Goal: Information Seeking & Learning: Learn about a topic

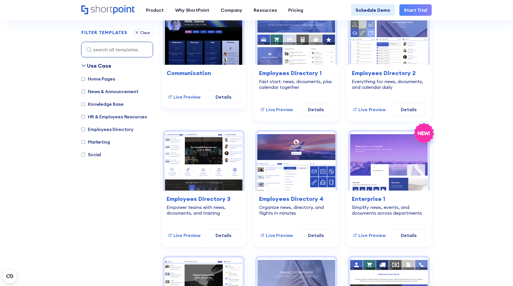
scroll to position [195, 0]
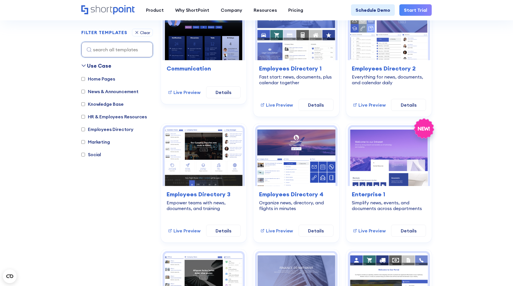
click at [110, 79] on label "Home Pages" at bounding box center [97, 78] width 33 height 7
click at [85, 79] on input "Home Pages" at bounding box center [83, 79] width 4 height 4
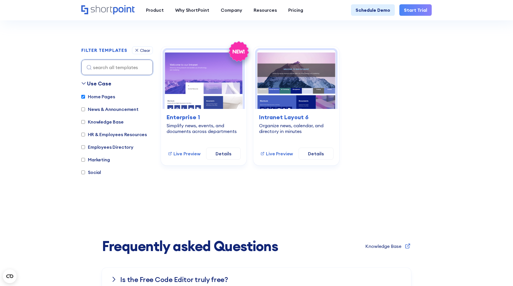
scroll to position [114, 0]
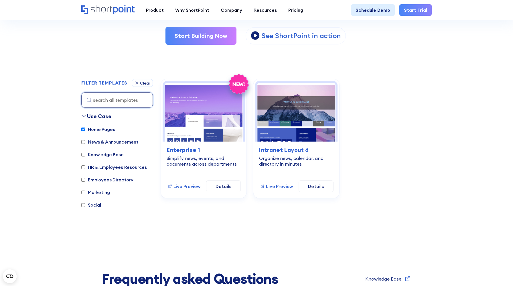
click at [100, 129] on label "Home Pages" at bounding box center [97, 129] width 33 height 7
click at [85, 129] on input "Home Pages" at bounding box center [83, 129] width 4 height 4
checkbox input "false"
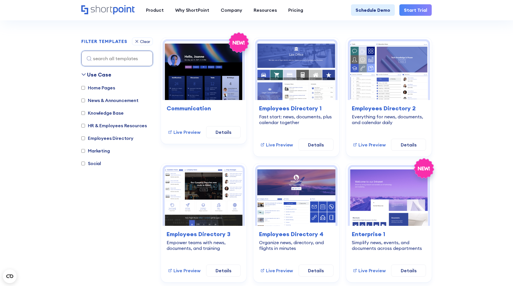
scroll to position [164, 0]
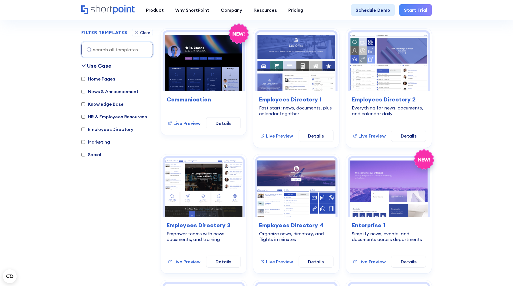
click at [95, 151] on label "Social" at bounding box center [91, 154] width 20 height 7
click at [85, 152] on input "Social" at bounding box center [83, 154] width 4 height 4
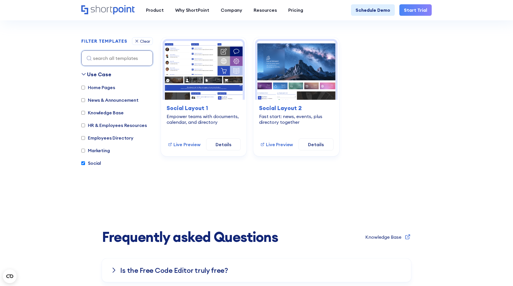
scroll to position [150, 0]
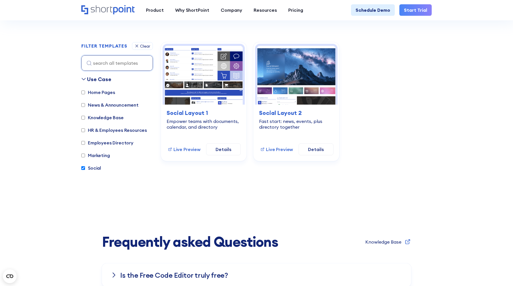
click at [94, 167] on label "Social" at bounding box center [91, 167] width 20 height 7
click at [85, 167] on input "Social" at bounding box center [83, 168] width 4 height 4
checkbox input "false"
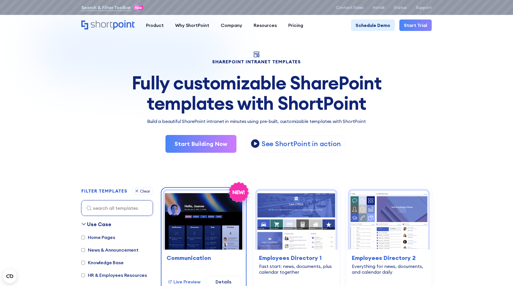
scroll to position [0, 0]
